Goal: Task Accomplishment & Management: Complete application form

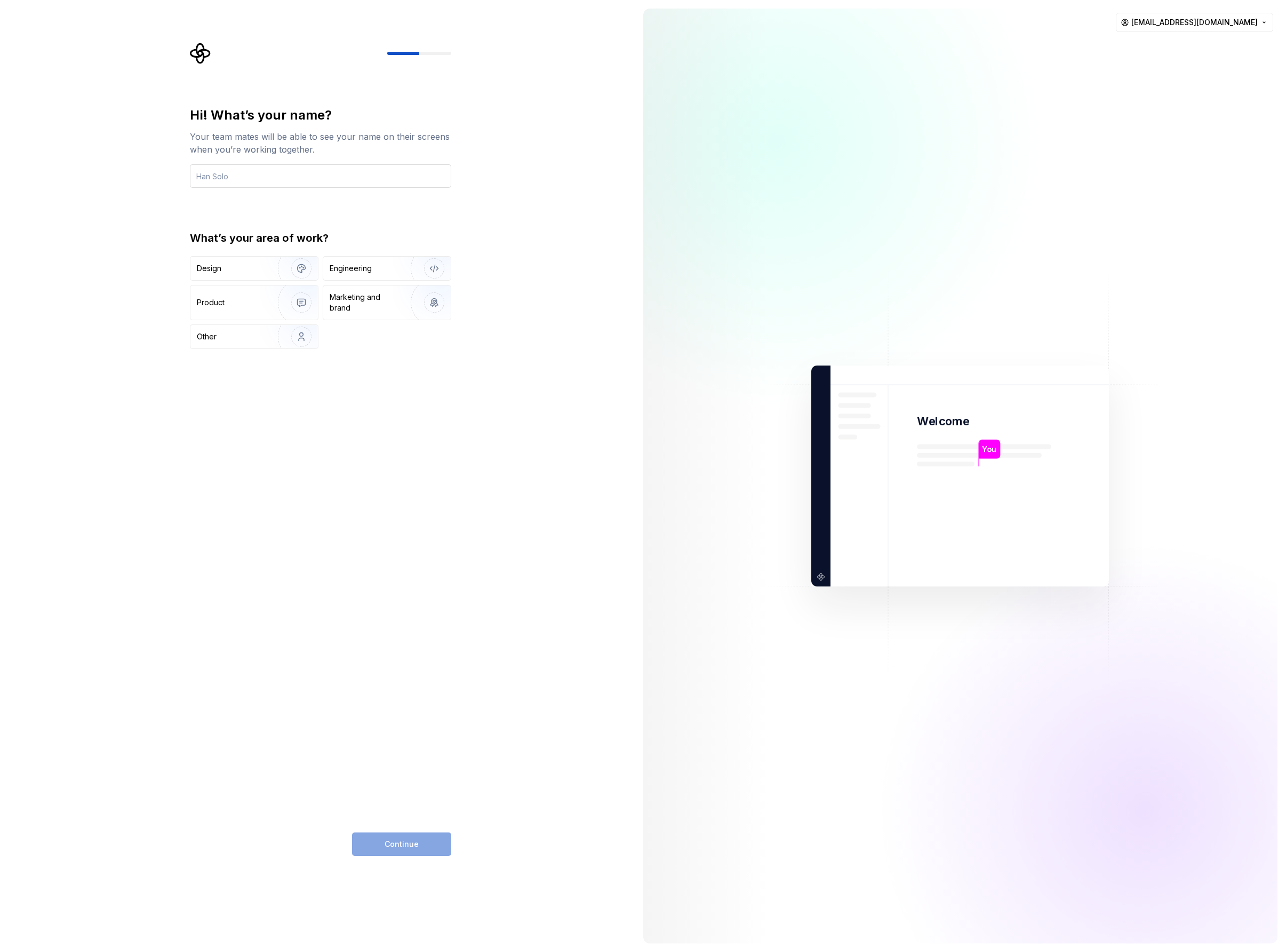
click at [247, 177] on input "text" at bounding box center [321, 176] width 261 height 23
type input "JR"
click at [411, 848] on div "Continue" at bounding box center [402, 844] width 99 height 23
click at [245, 267] on div "Design" at bounding box center [231, 268] width 67 height 11
click at [401, 843] on span "Continue" at bounding box center [401, 844] width 34 height 11
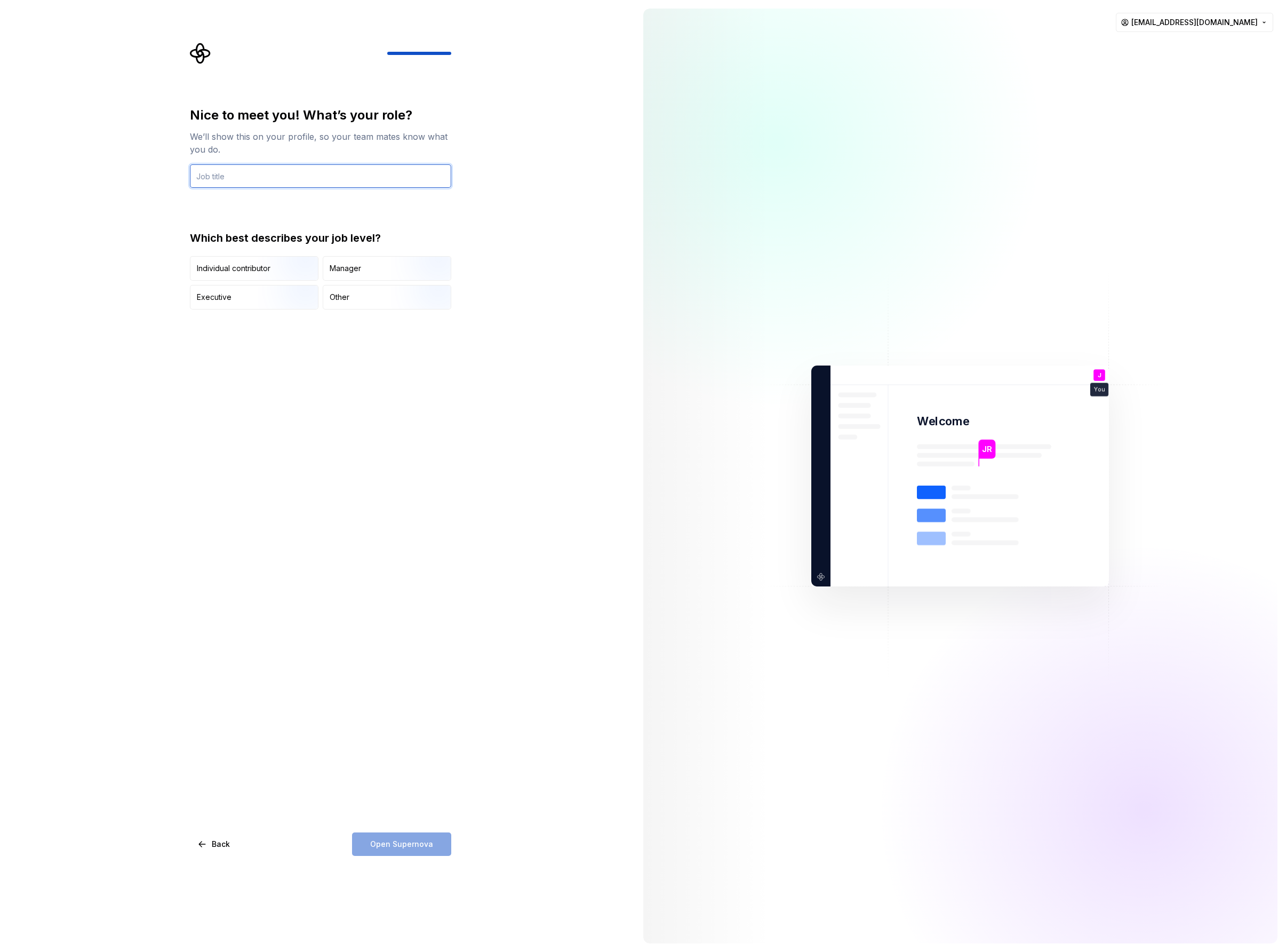
click at [241, 175] on input "text" at bounding box center [321, 176] width 261 height 23
type input "Digital Designer"
click at [230, 265] on div "Individual contributor" at bounding box center [234, 268] width 73 height 11
click at [402, 843] on span "Open Supernova" at bounding box center [402, 844] width 63 height 11
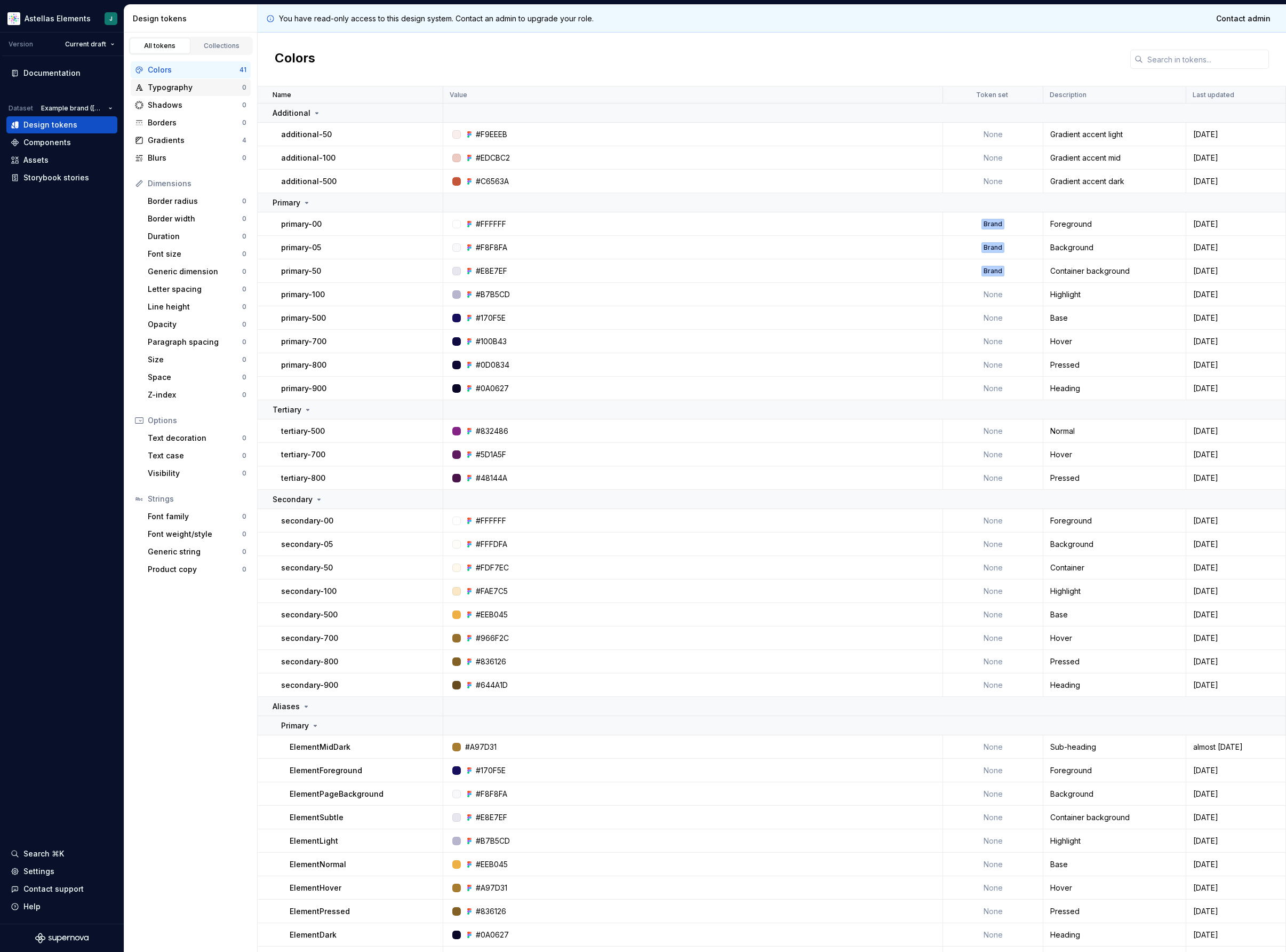
click at [176, 89] on div "Typography" at bounding box center [194, 88] width 95 height 11
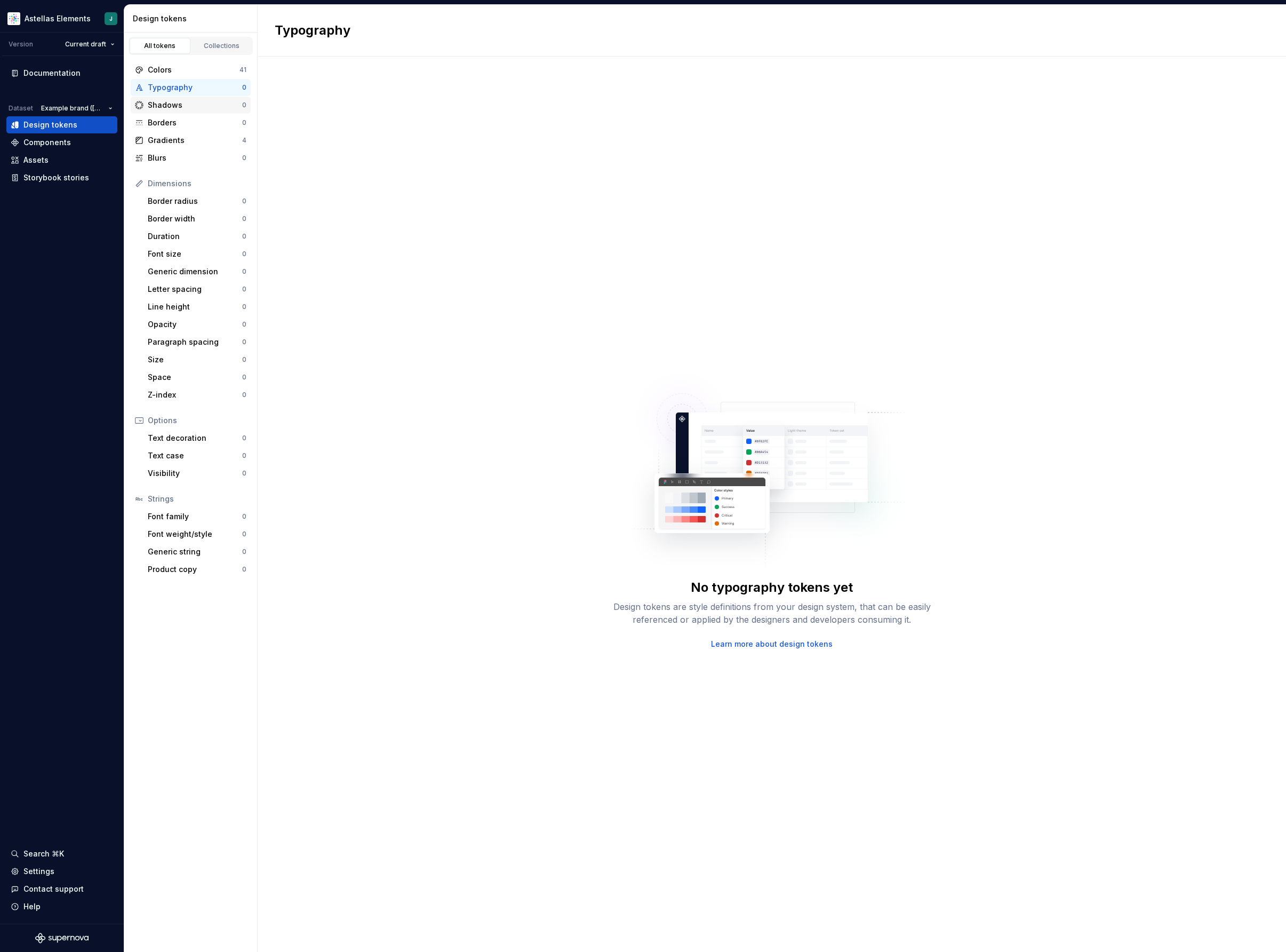
click at [165, 107] on div "Shadows" at bounding box center [194, 105] width 95 height 11
click at [173, 124] on div "Borders" at bounding box center [194, 122] width 95 height 11
click at [169, 68] on div "Colors" at bounding box center [193, 70] width 91 height 11
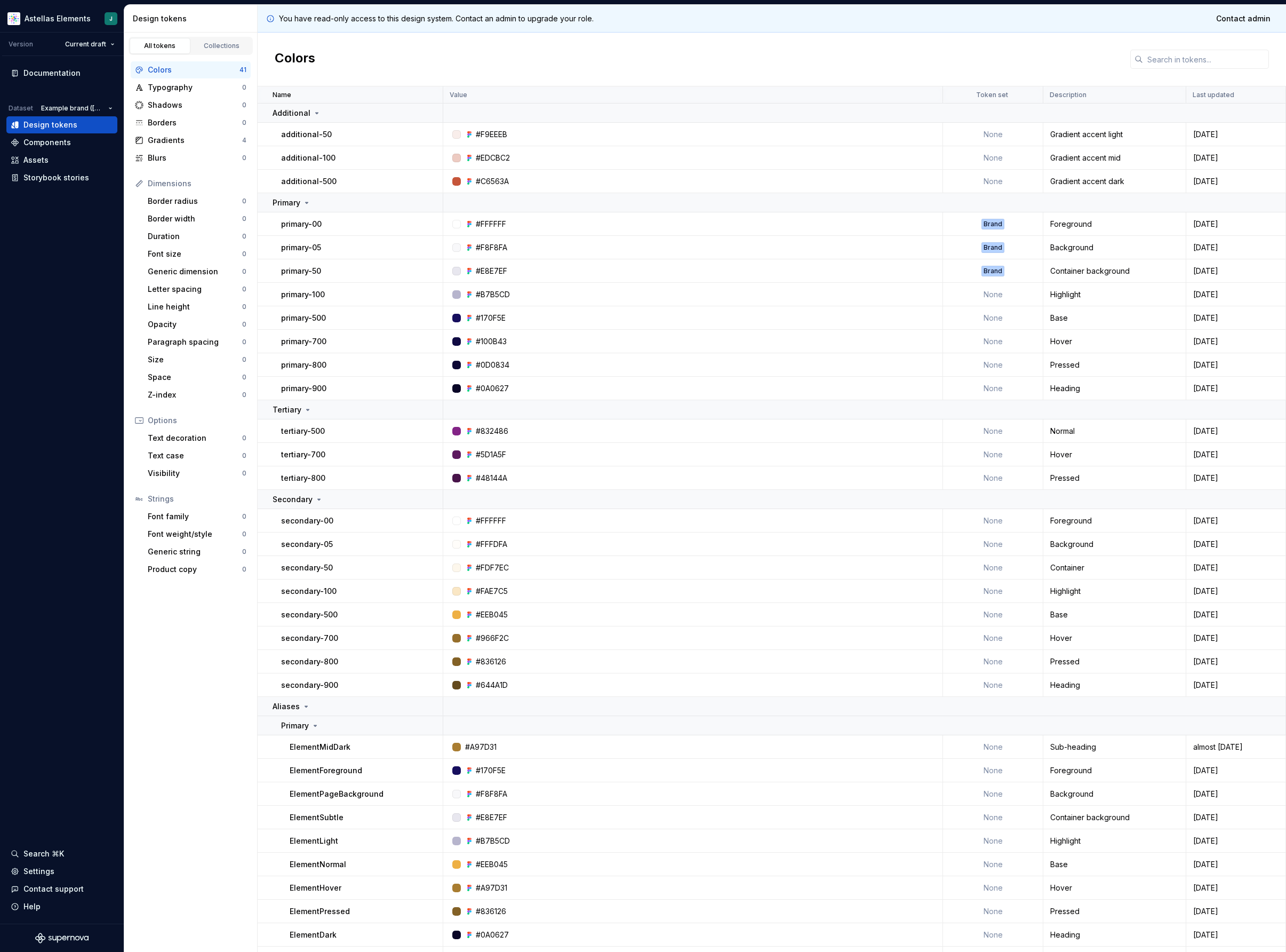
drag, startPoint x: 1232, startPoint y: 43, endPoint x: 922, endPoint y: 23, distance: 310.6
click at [1231, 43] on div "Colors" at bounding box center [771, 60] width 1028 height 54
